Goal: Task Accomplishment & Management: Complete application form

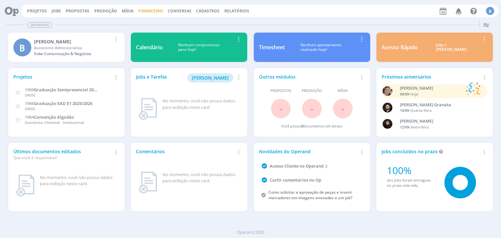
click at [142, 13] on link "Financeiro" at bounding box center [150, 11] width 25 height 6
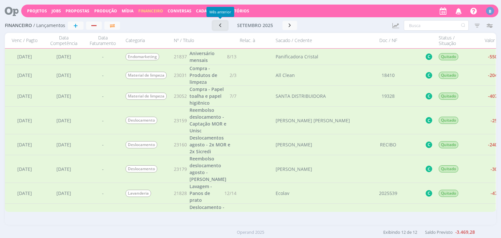
click at [224, 26] on button "button" at bounding box center [220, 25] width 15 height 9
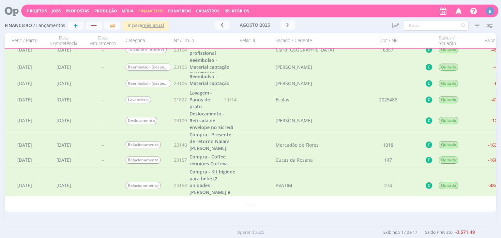
scroll to position [199, 0]
click at [276, 25] on div "agosto 2025" at bounding box center [255, 25] width 42 height 5
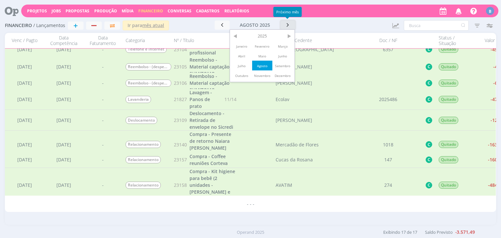
click at [287, 26] on icon "button" at bounding box center [288, 25] width 7 height 6
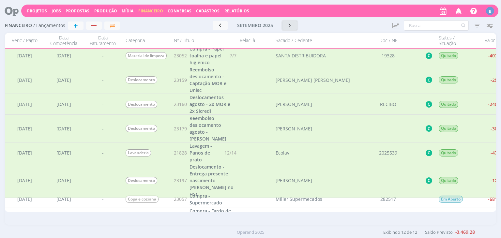
scroll to position [0, 0]
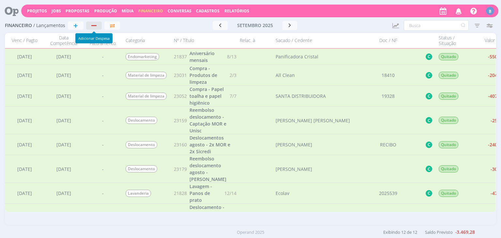
click at [94, 23] on button "button" at bounding box center [94, 26] width 16 height 8
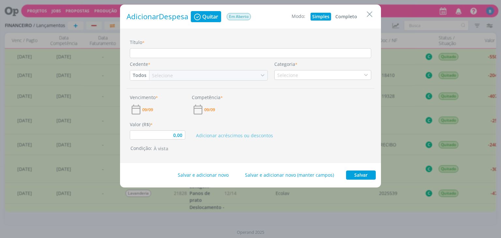
click at [343, 16] on button "Completo" at bounding box center [346, 17] width 25 height 8
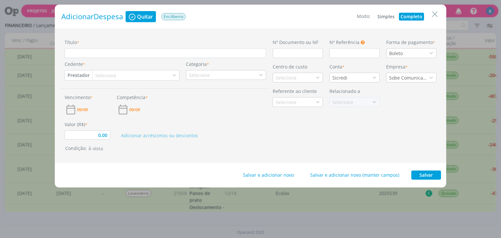
type input "0,00"
click at [95, 55] on input "Título *" at bounding box center [166, 53] width 202 height 10
paste input "Compra - Supermercado"
type input "Compra - Supermercado"
type input "0,00"
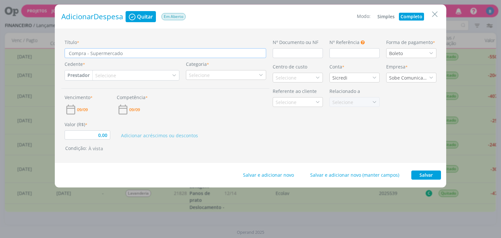
click at [82, 77] on button "Prestador" at bounding box center [78, 76] width 27 height 10
type input "Compra - Supermercado"
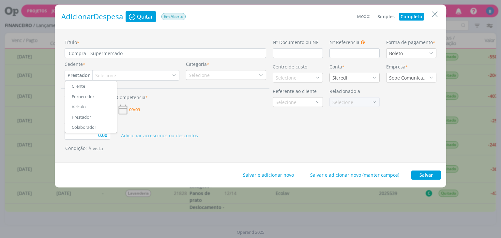
click at [85, 98] on link "Fornecedor" at bounding box center [91, 97] width 52 height 10
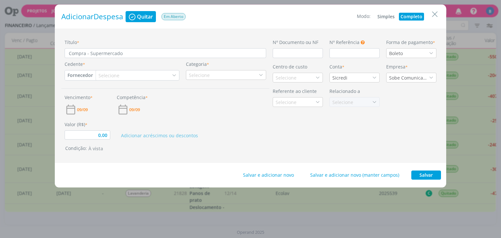
click at [114, 74] on div "Selecione" at bounding box center [110, 75] width 22 height 7
type input "0,00"
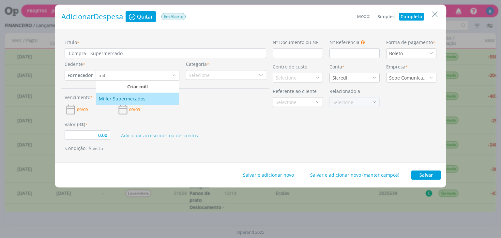
type input "mill"
click at [131, 101] on div "Miller Supermecados" at bounding box center [123, 98] width 48 height 7
type input "0,00"
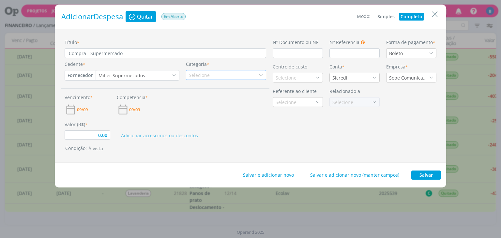
click at [220, 79] on div "Selecione" at bounding box center [226, 75] width 80 height 10
type input "cop"
click at [220, 95] on div "Copa e cozinha" at bounding box center [207, 95] width 40 height 7
click at [136, 109] on span "09/09" at bounding box center [134, 110] width 11 height 4
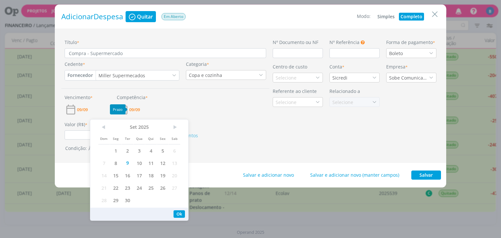
click at [136, 109] on span "09/09" at bounding box center [134, 110] width 11 height 4
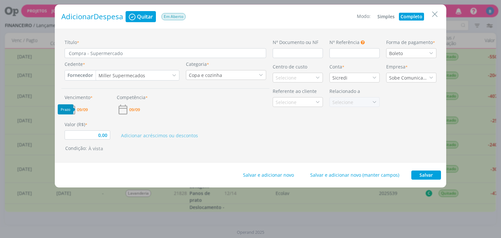
click at [82, 108] on span "09/09" at bounding box center [82, 110] width 11 height 4
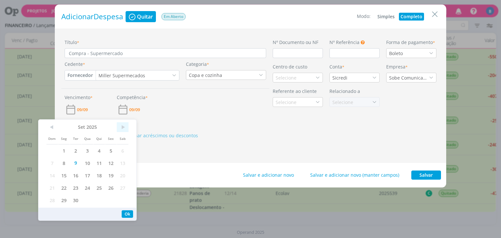
click at [120, 128] on span ">" at bounding box center [123, 127] width 12 height 10
click at [66, 176] on span "13" at bounding box center [64, 175] width 12 height 12
click at [177, 93] on div "Vencimento * 13/10 Competência * 09/09" at bounding box center [165, 102] width 208 height 27
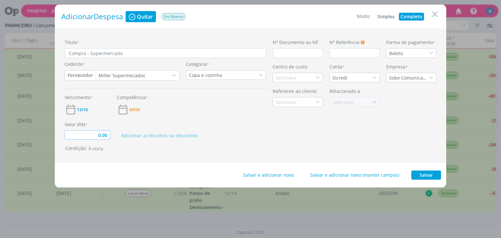
click at [106, 137] on input "0,00" at bounding box center [88, 135] width 46 height 9
click at [303, 54] on input "dialog" at bounding box center [298, 53] width 50 height 10
type input "772,18"
type input "2"
type input "772,18"
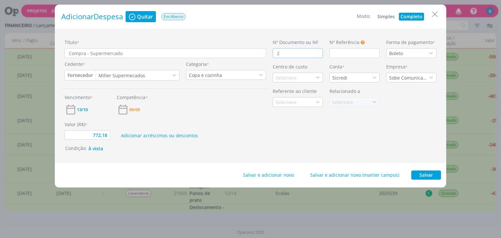
type input "28"
type input "772,18"
type input "284"
type input "772,18"
type input "2849"
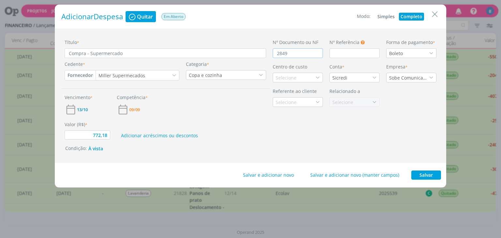
type input "772,18"
type input "28492"
type input "772,18"
type input "284922"
click at [399, 55] on div "Boleto" at bounding box center [396, 53] width 15 height 7
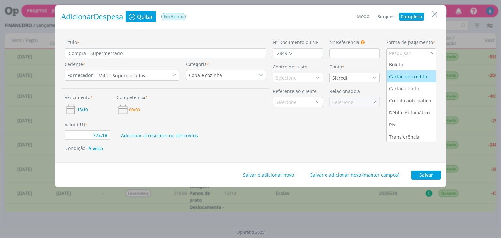
click at [398, 79] on div "Cartão de crédito" at bounding box center [408, 76] width 39 height 7
type input "772,18"
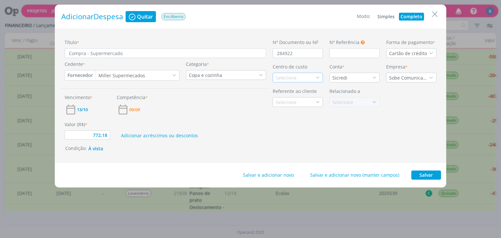
click at [299, 80] on div "Selecione" at bounding box center [298, 78] width 50 height 10
type input "ger"
click at [291, 101] on div "Geral" at bounding box center [298, 101] width 44 height 7
click at [420, 177] on button "Salvar" at bounding box center [427, 175] width 30 height 9
type input "772,18"
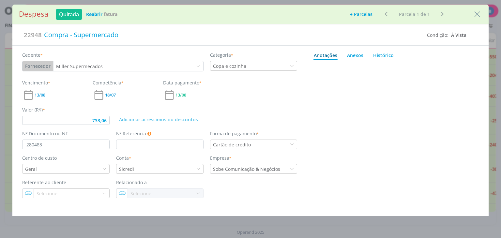
type input "733,06"
drag, startPoint x: 135, startPoint y: 32, endPoint x: 29, endPoint y: 36, distance: 106.2
click at [29, 36] on div "22948 Compra - Supermercado" at bounding box center [223, 35] width 408 height 14
copy div "Compra - Supermercado"
